Goal: Task Accomplishment & Management: Use online tool/utility

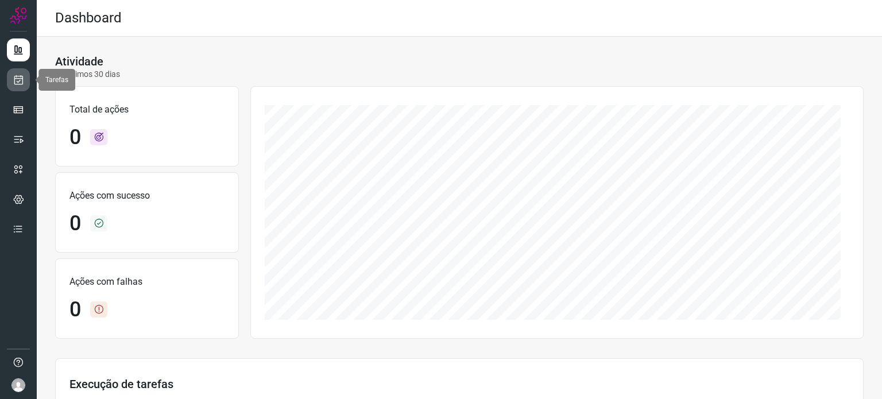
click at [25, 80] on link at bounding box center [18, 79] width 23 height 23
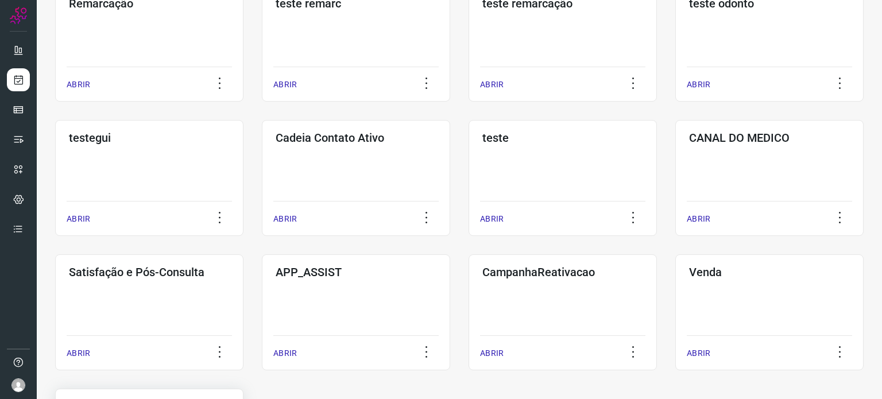
scroll to position [345, 0]
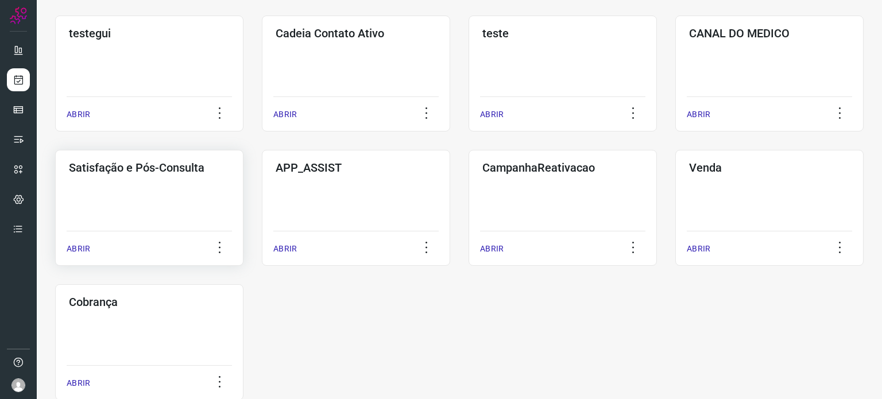
click at [262, 226] on div "Satisfação e Pós-Consulta ABRIR" at bounding box center [356, 208] width 188 height 116
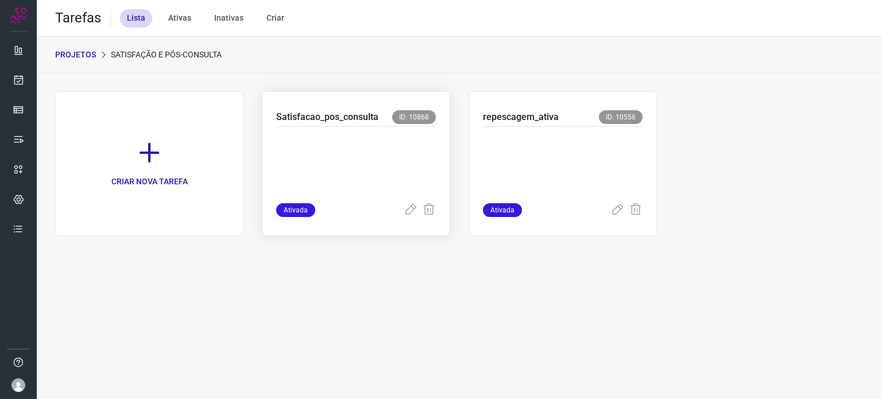
click at [356, 151] on p at bounding box center [356, 162] width 160 height 57
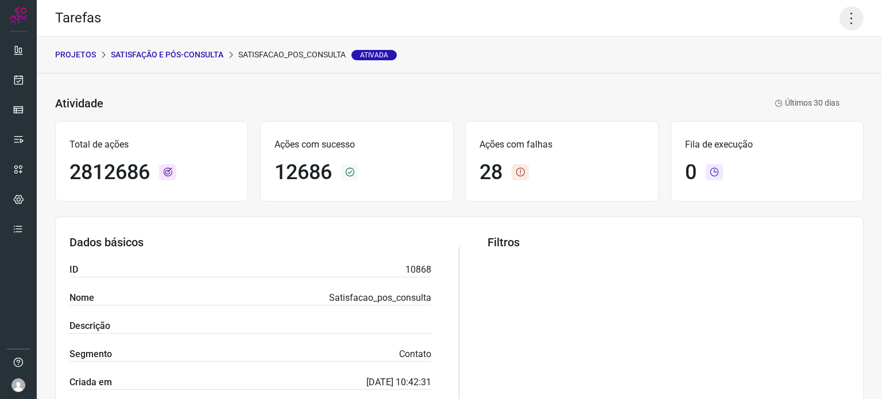
click at [839, 22] on icon at bounding box center [851, 18] width 24 height 24
click at [774, 78] on li "Executar" at bounding box center [802, 75] width 105 height 18
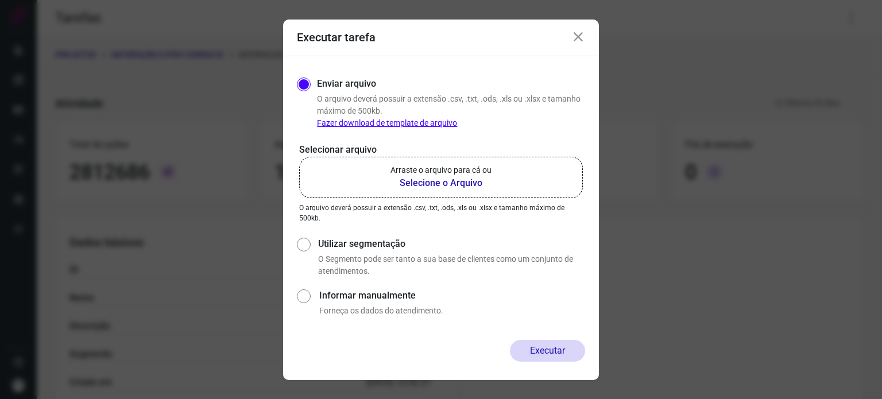
click at [475, 169] on p "Arraste o arquivo para cá ou" at bounding box center [440, 170] width 101 height 12
click at [0, 0] on input "Arraste o arquivo para cá ou Selecione o Arquivo" at bounding box center [0, 0] width 0 height 0
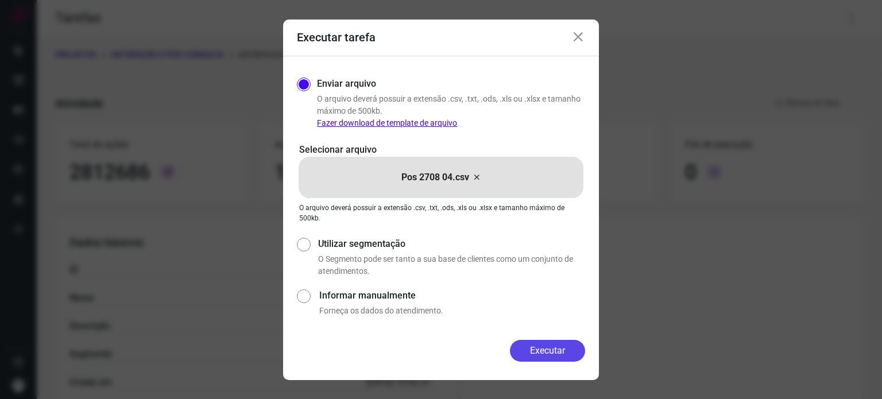
click at [537, 347] on button "Executar" at bounding box center [547, 351] width 75 height 22
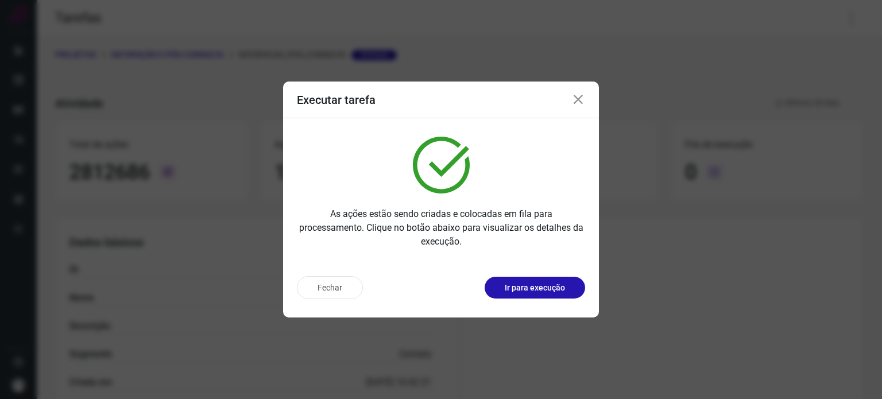
click at [539, 273] on div "Fechar Ir para execução" at bounding box center [441, 292] width 316 height 51
click at [542, 283] on p "Ir para execução" at bounding box center [535, 288] width 60 height 12
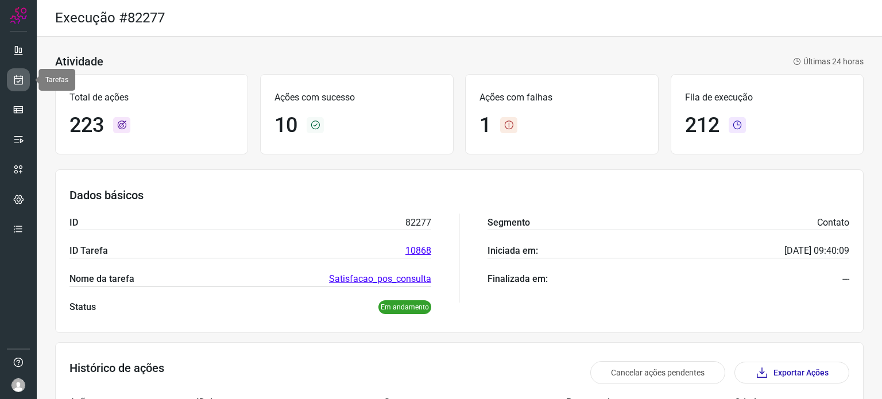
click at [16, 82] on icon at bounding box center [19, 79] width 12 height 11
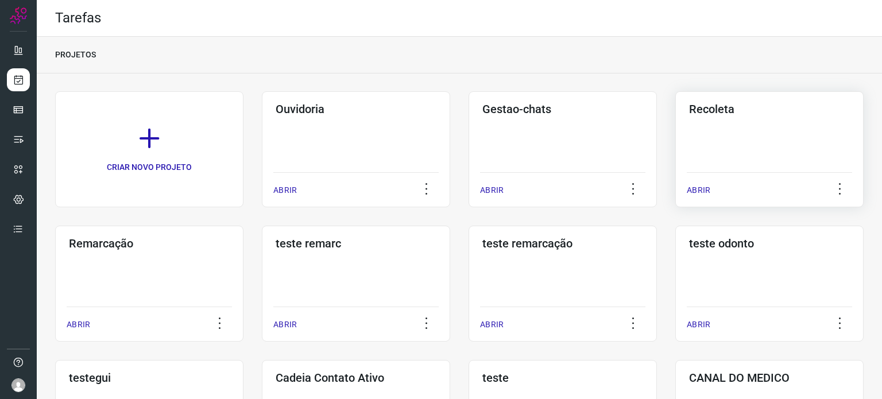
click at [243, 226] on div "Recoleta ABRIR" at bounding box center [149, 284] width 188 height 116
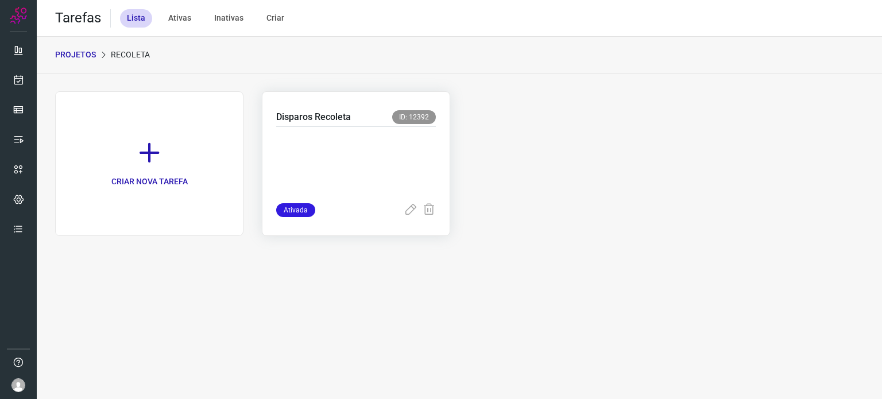
click at [361, 135] on p at bounding box center [356, 162] width 160 height 57
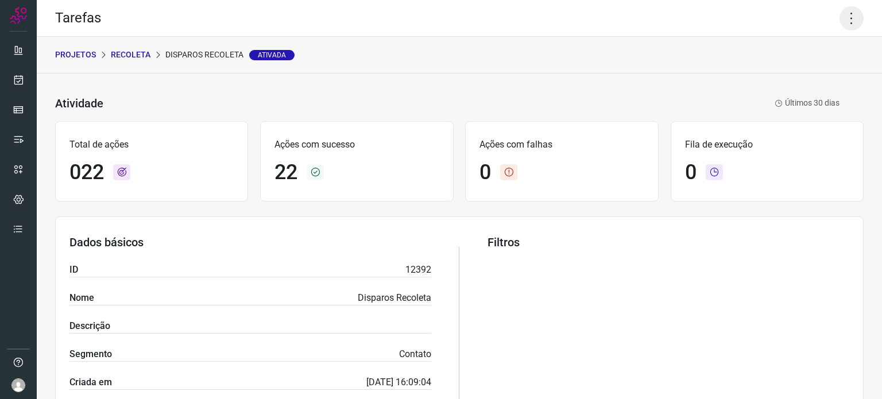
drag, startPoint x: 842, startPoint y: 17, endPoint x: 823, endPoint y: 45, distance: 34.4
click at [842, 17] on icon at bounding box center [851, 18] width 24 height 24
click at [804, 76] on li "Executar" at bounding box center [802, 75] width 105 height 18
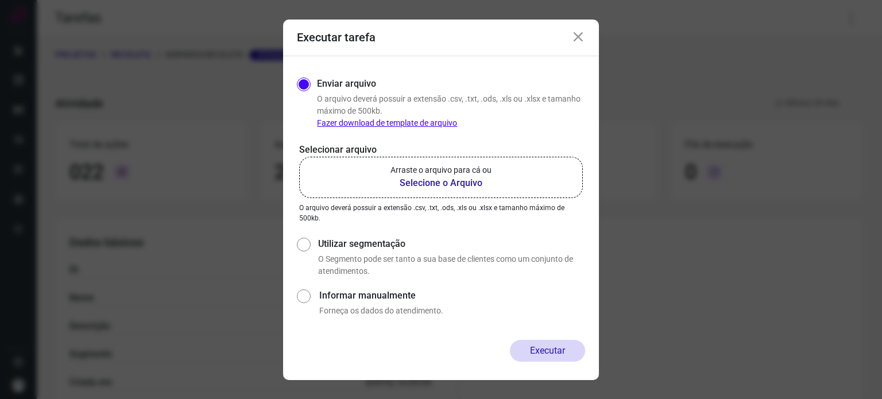
click at [489, 156] on p "Selecionar arquivo" at bounding box center [441, 150] width 284 height 14
click at [489, 168] on p "Arraste o arquivo para cá ou" at bounding box center [440, 170] width 101 height 12
click at [0, 0] on input "Arraste o arquivo para cá ou Selecione o Arquivo" at bounding box center [0, 0] width 0 height 0
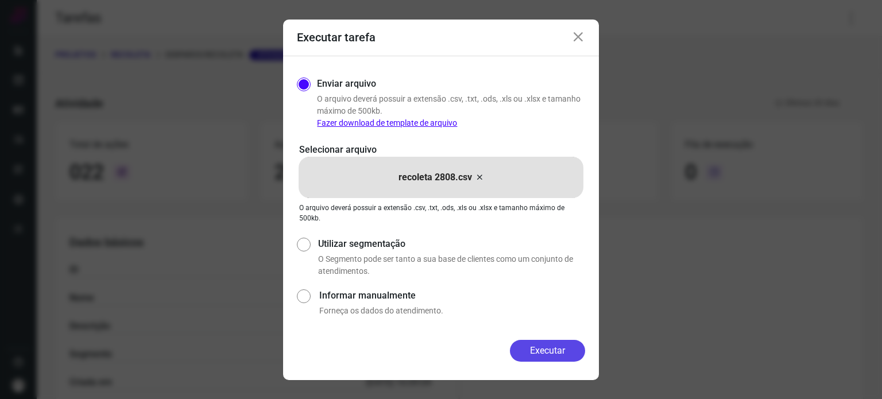
click at [537, 343] on button "Executar" at bounding box center [547, 351] width 75 height 22
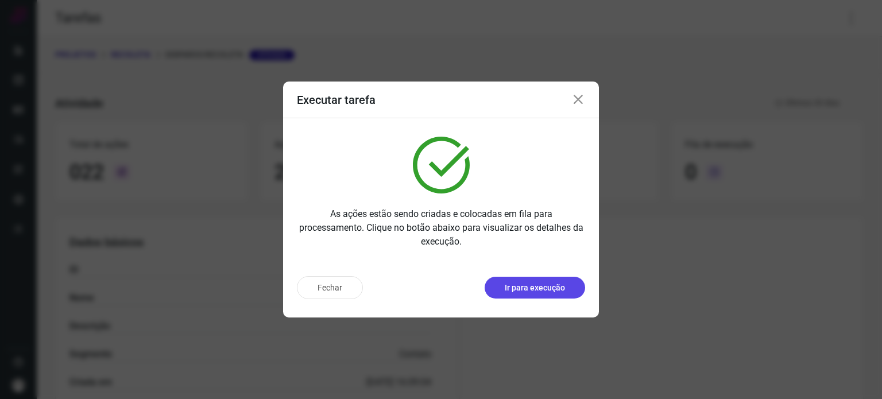
click at [528, 293] on p "Ir para execução" at bounding box center [535, 288] width 60 height 12
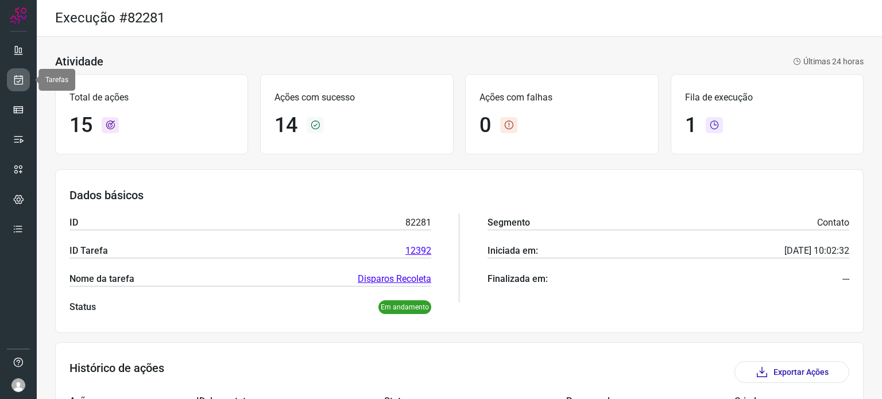
click at [11, 76] on link at bounding box center [18, 79] width 23 height 23
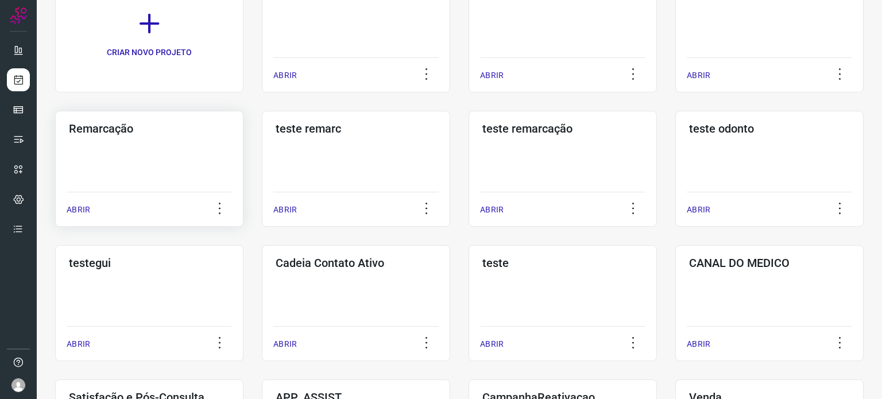
click at [262, 172] on div "Remarcação ABRIR" at bounding box center [356, 169] width 188 height 116
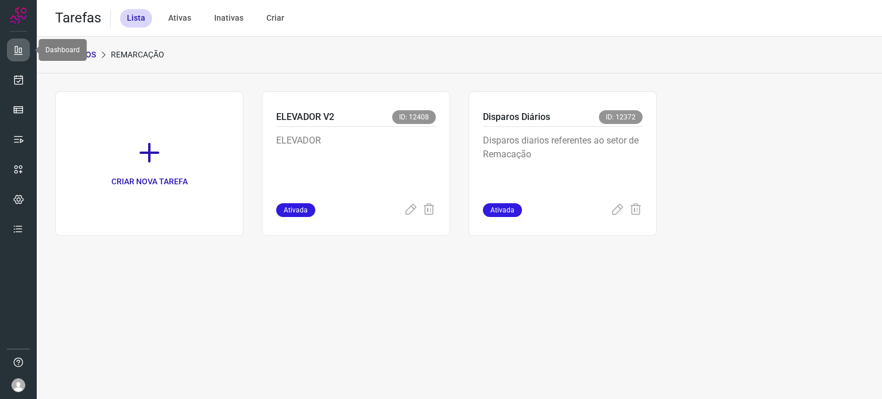
click at [20, 47] on icon at bounding box center [18, 49] width 11 height 11
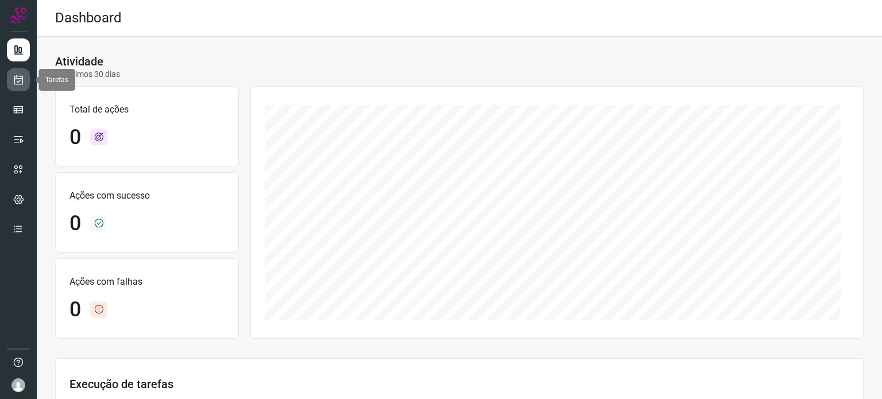
click at [24, 81] on link at bounding box center [18, 79] width 23 height 23
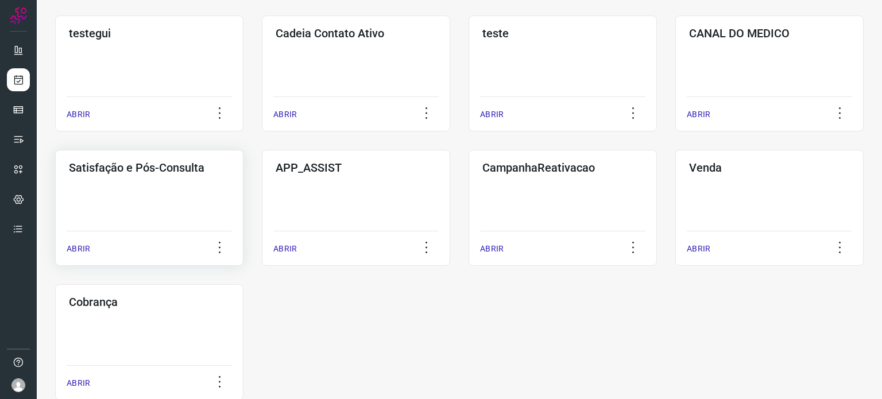
click at [262, 194] on div "Satisfação e Pós-Consulta ABRIR" at bounding box center [356, 208] width 188 height 116
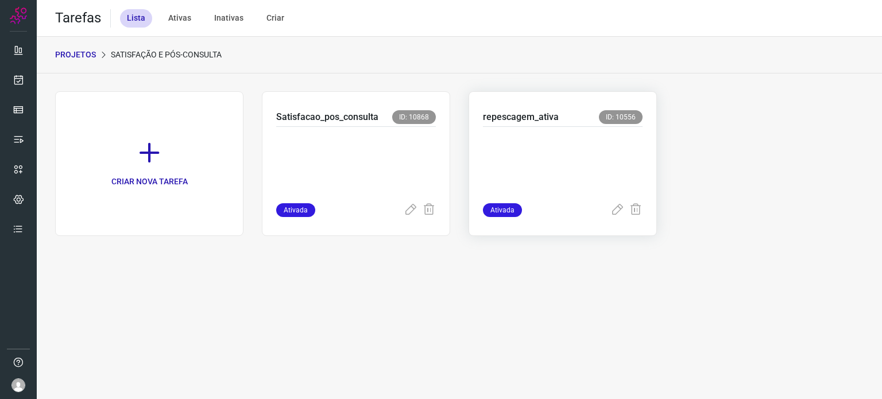
click at [545, 142] on p at bounding box center [563, 162] width 160 height 57
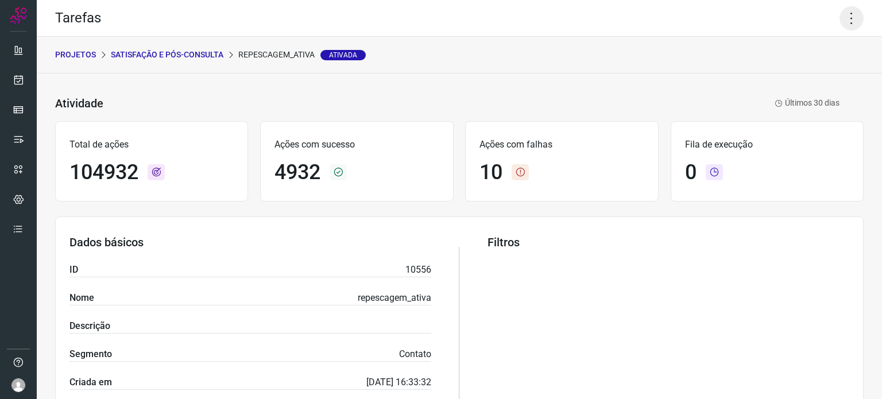
click at [839, 22] on icon at bounding box center [851, 18] width 24 height 24
click at [796, 71] on li "Executar" at bounding box center [802, 75] width 105 height 18
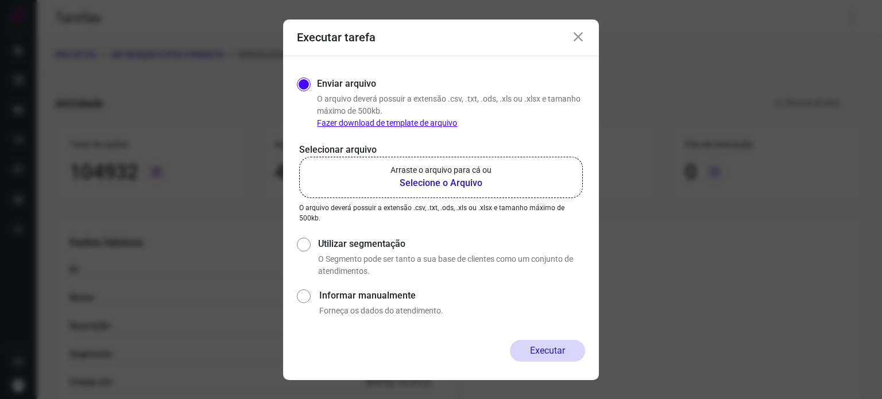
click at [406, 163] on label "Arraste o arquivo para cá ou Selecione o Arquivo" at bounding box center [441, 177] width 284 height 41
click at [0, 0] on input "Arraste o arquivo para cá ou Selecione o Arquivo" at bounding box center [0, 0] width 0 height 0
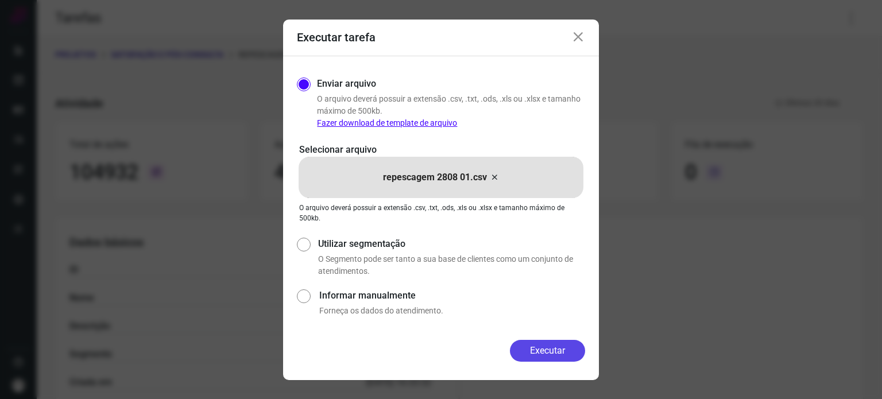
click at [549, 347] on button "Executar" at bounding box center [547, 351] width 75 height 22
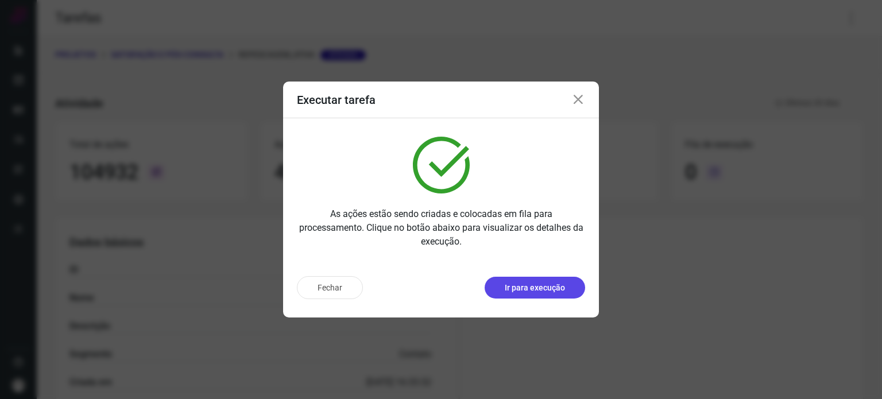
click at [552, 293] on p "Ir para execução" at bounding box center [535, 288] width 60 height 12
